Goal: Information Seeking & Learning: Learn about a topic

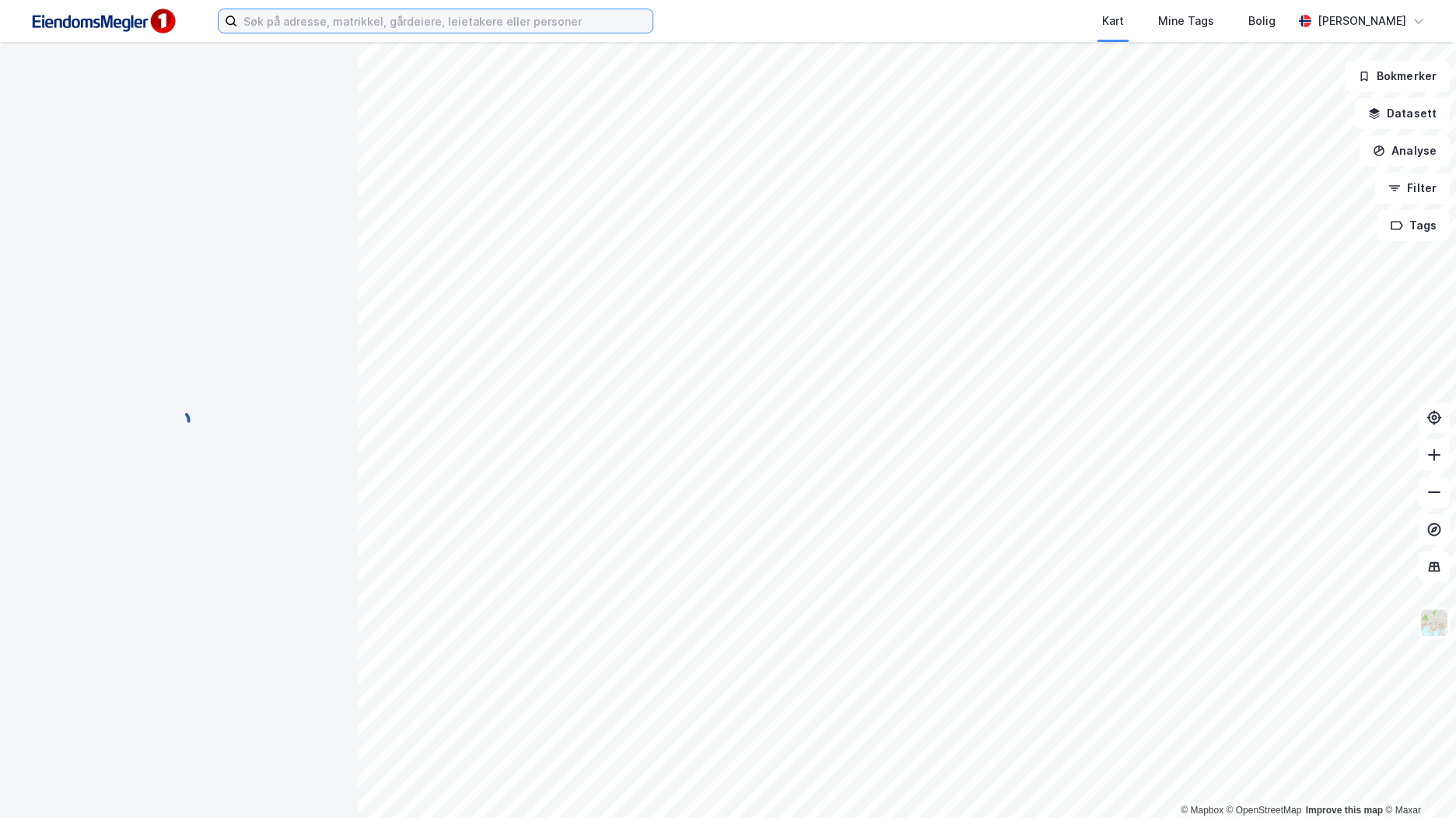
click at [504, 17] on input at bounding box center [444, 21] width 415 height 24
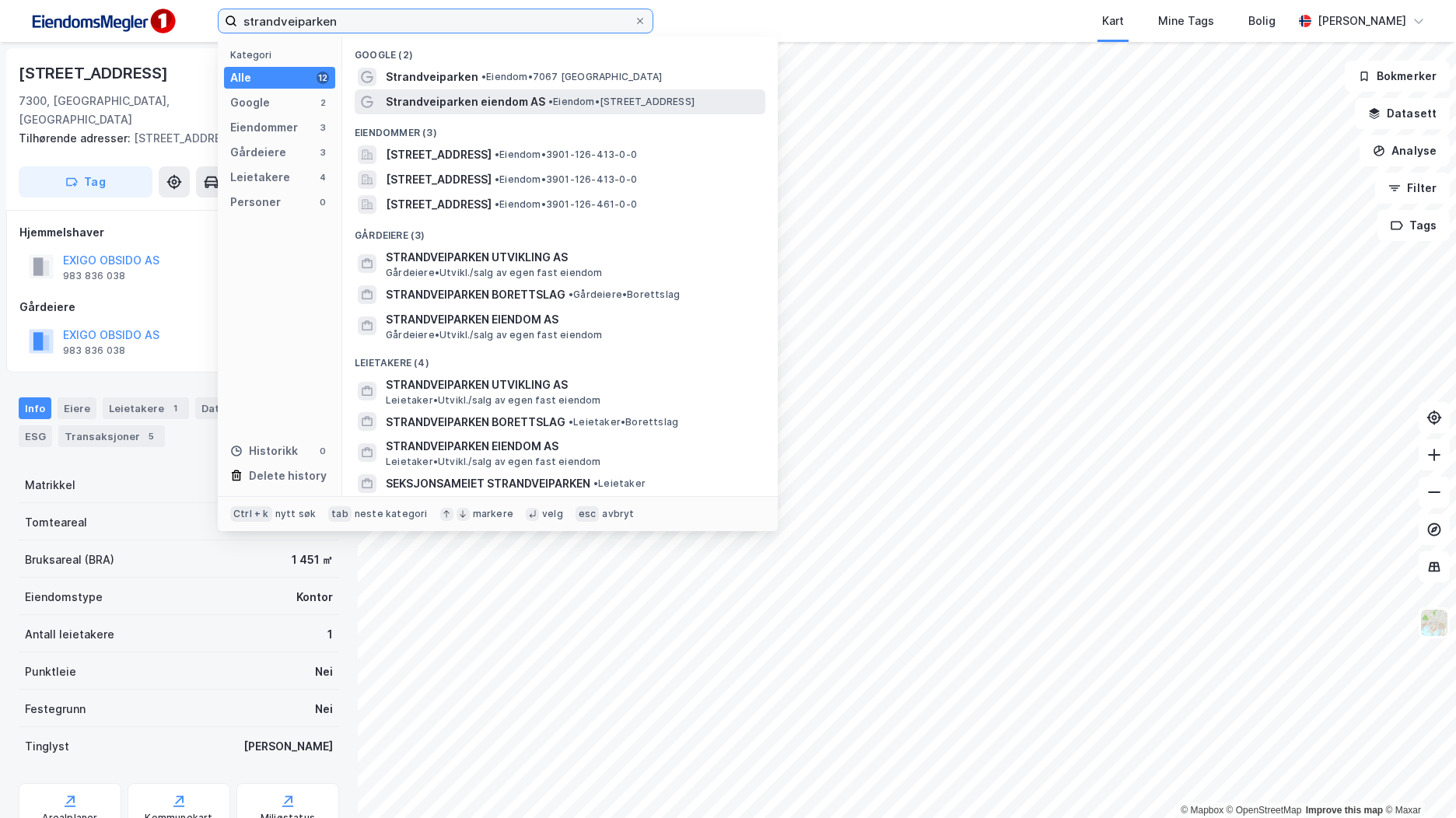
type input "strandveiparken"
click at [503, 93] on span "Strandveiparken eiendom AS" at bounding box center [466, 102] width 160 height 19
